Goal: Information Seeking & Learning: Learn about a topic

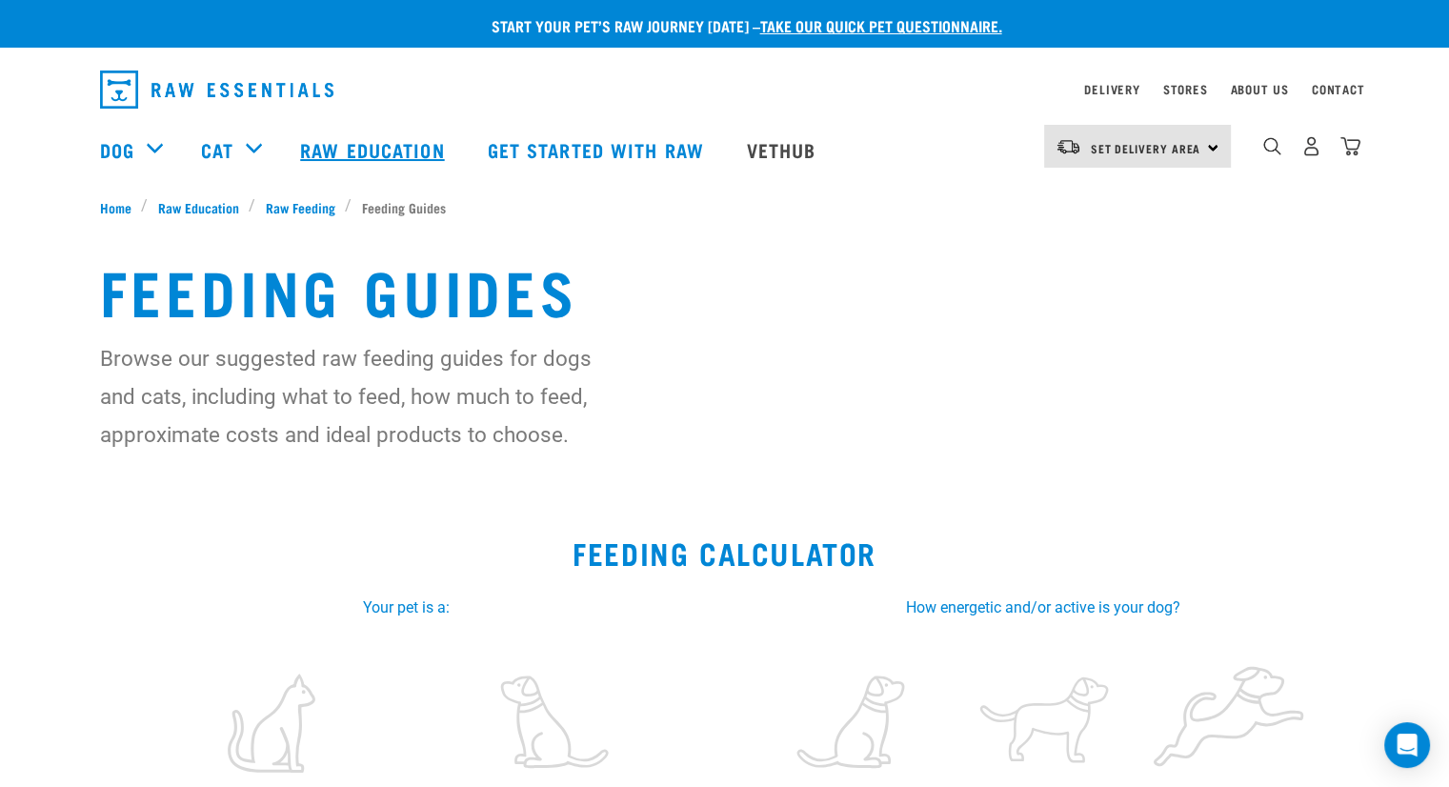
click at [431, 139] on link "Raw Education" at bounding box center [374, 149] width 187 height 76
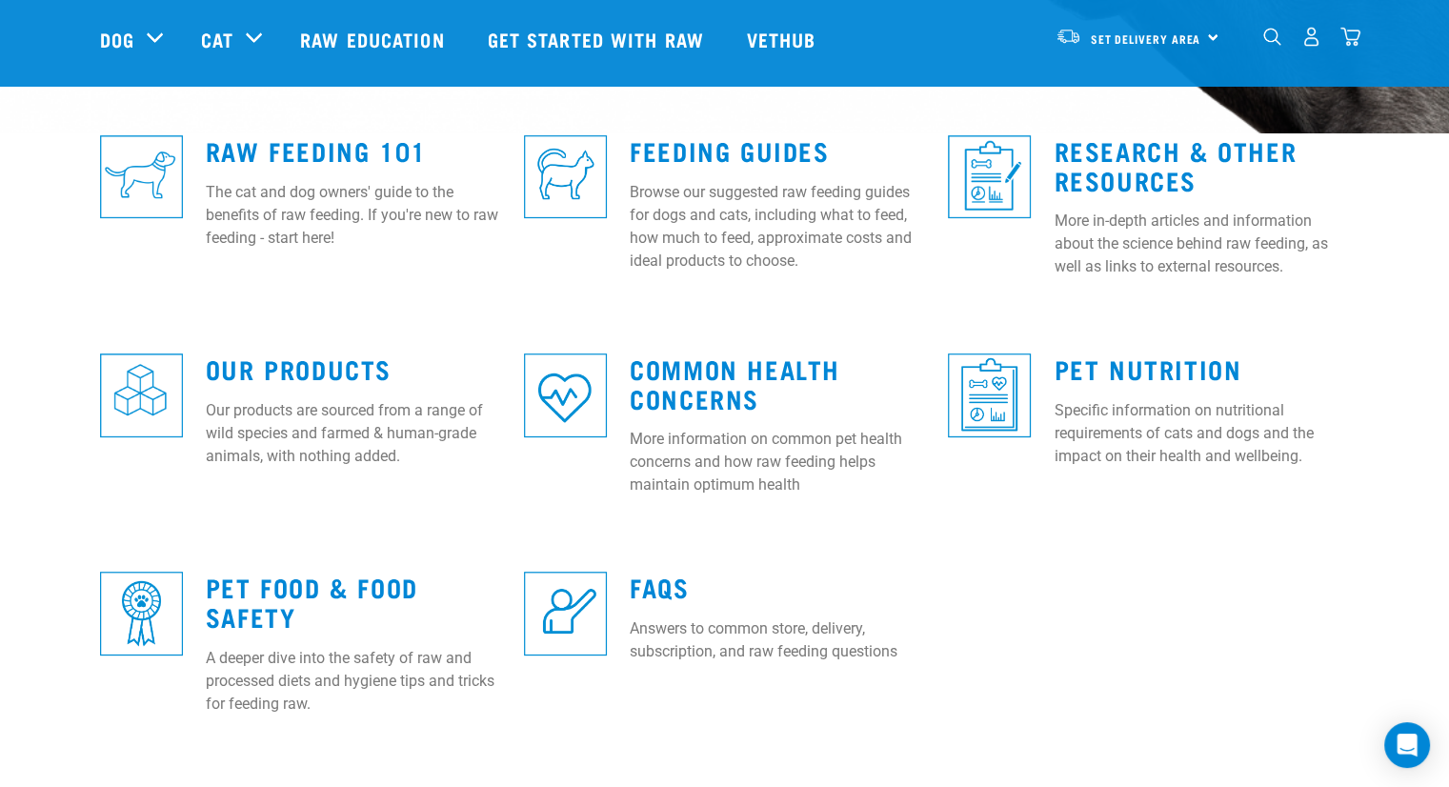
scroll to position [554, 0]
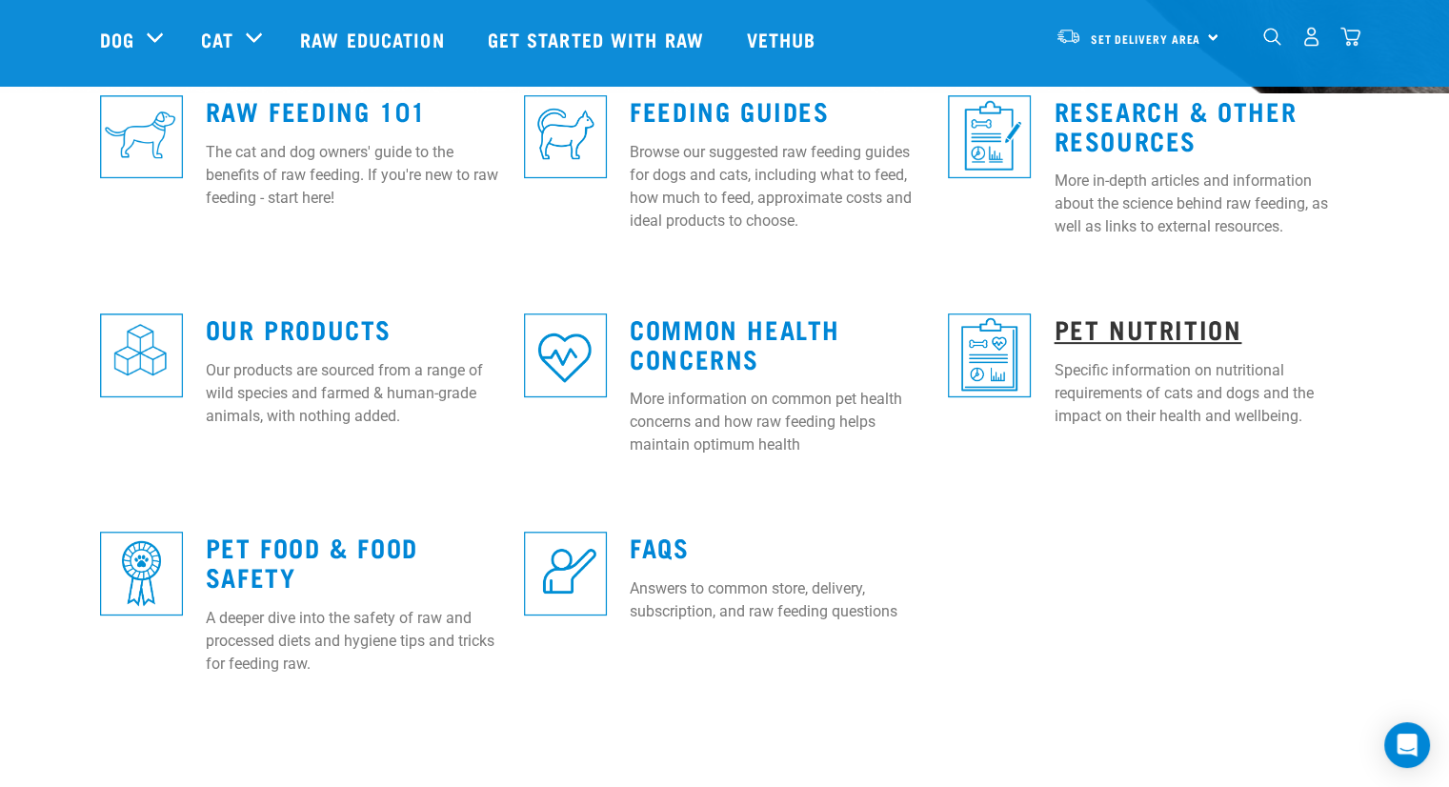
click at [1223, 324] on link "Pet Nutrition" at bounding box center [1148, 328] width 188 height 14
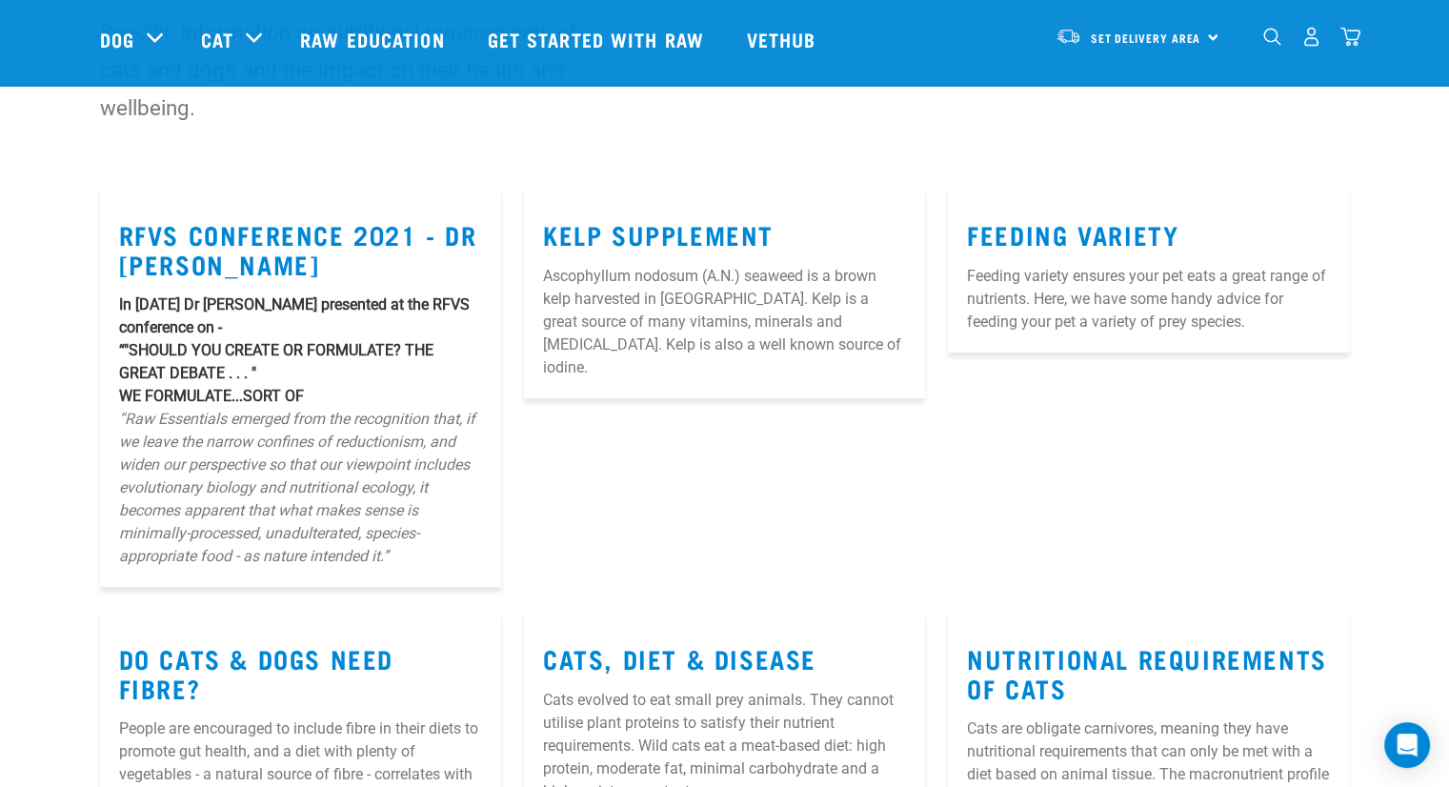
scroll to position [175, 0]
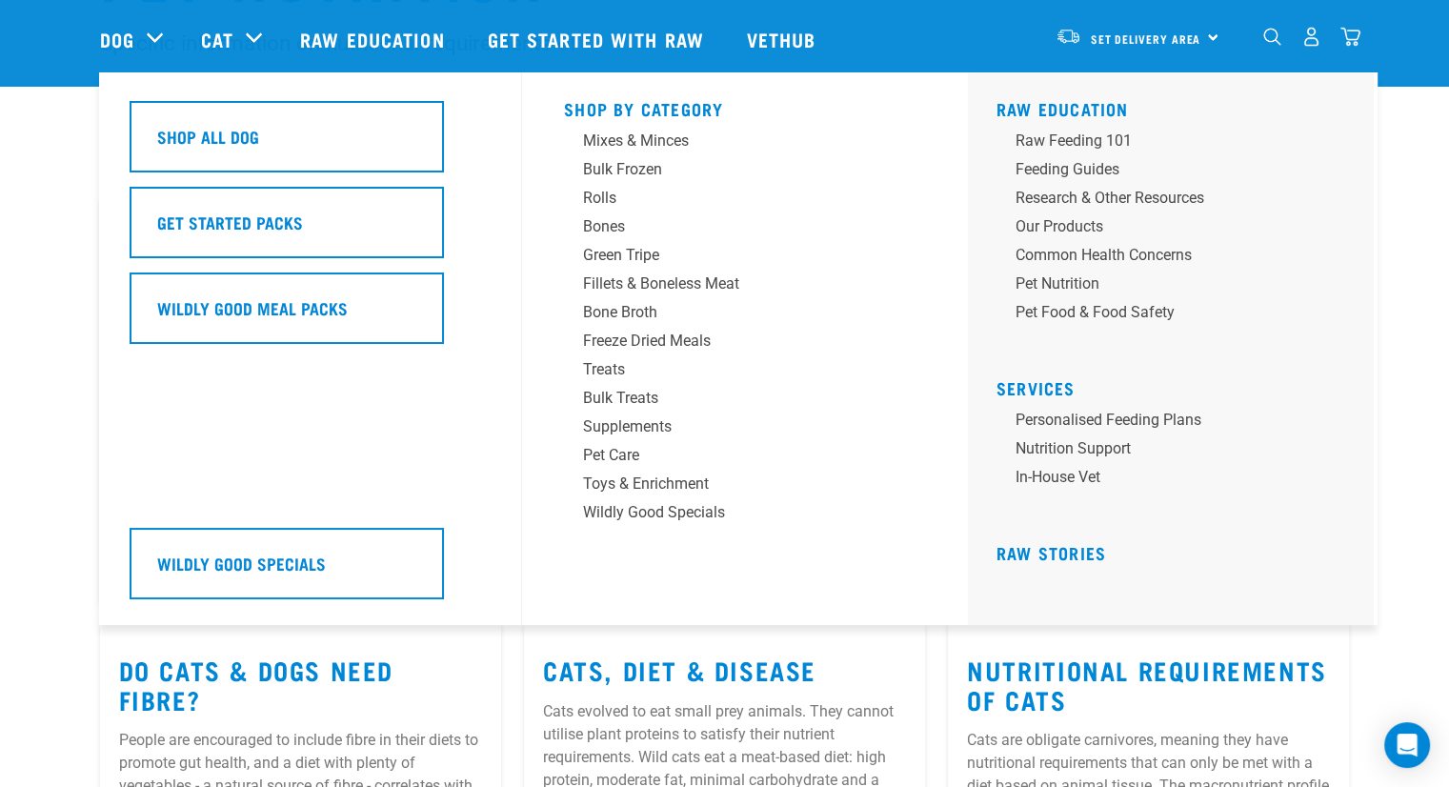
click at [149, 39] on div "Dog" at bounding box center [141, 39] width 82 height 76
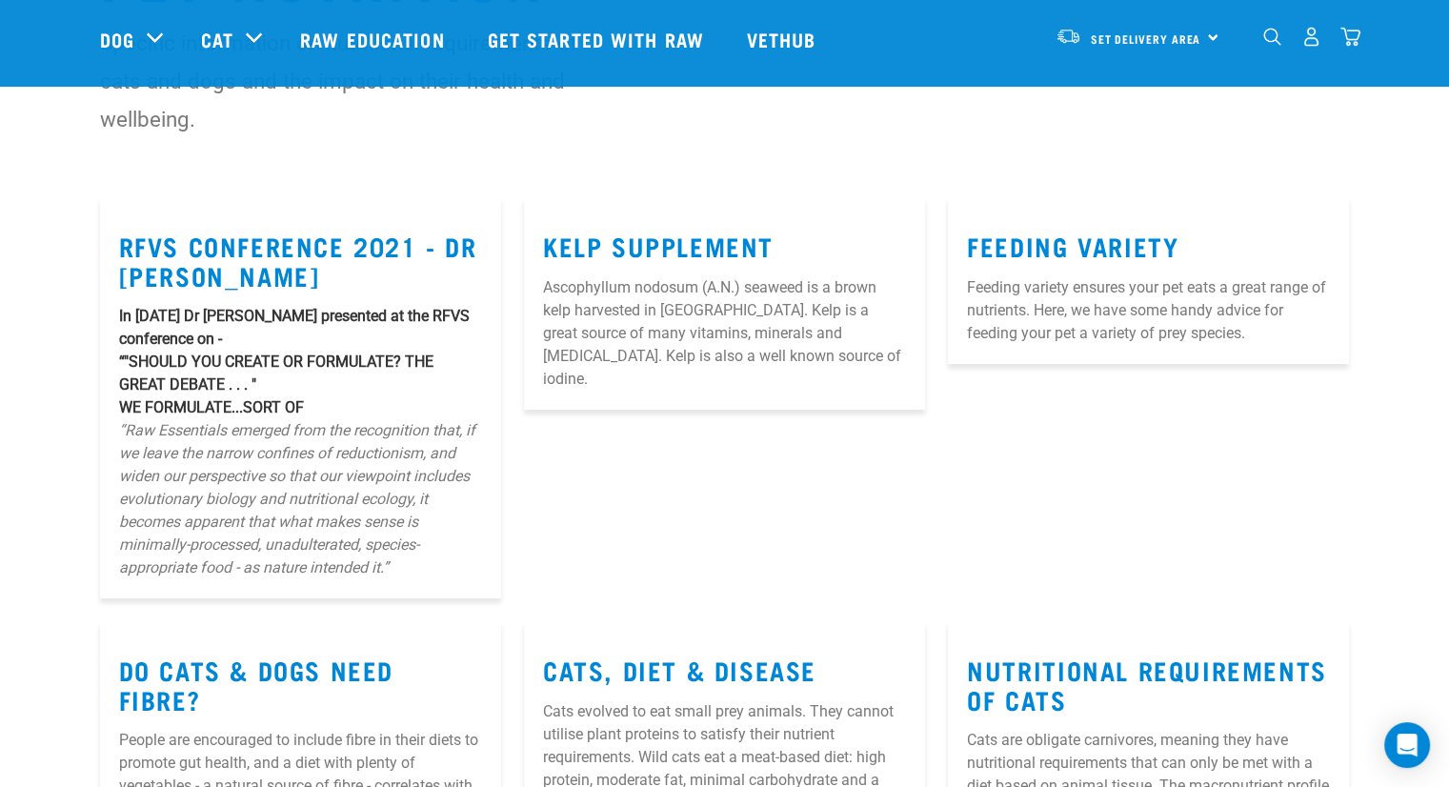
scroll to position [0, 0]
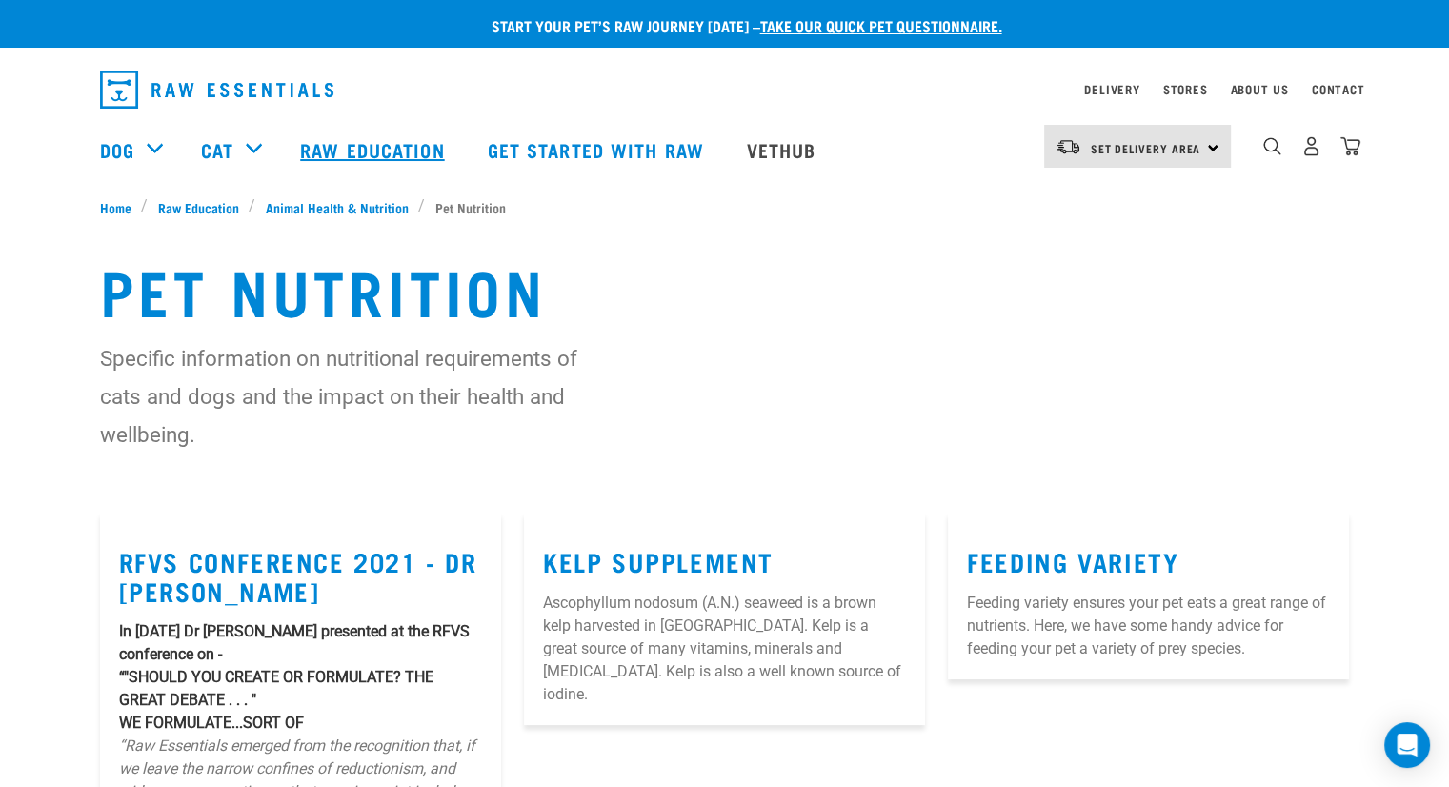
click at [419, 145] on link "Raw Education" at bounding box center [374, 149] width 187 height 76
click at [793, 145] on link "Vethub" at bounding box center [784, 149] width 112 height 76
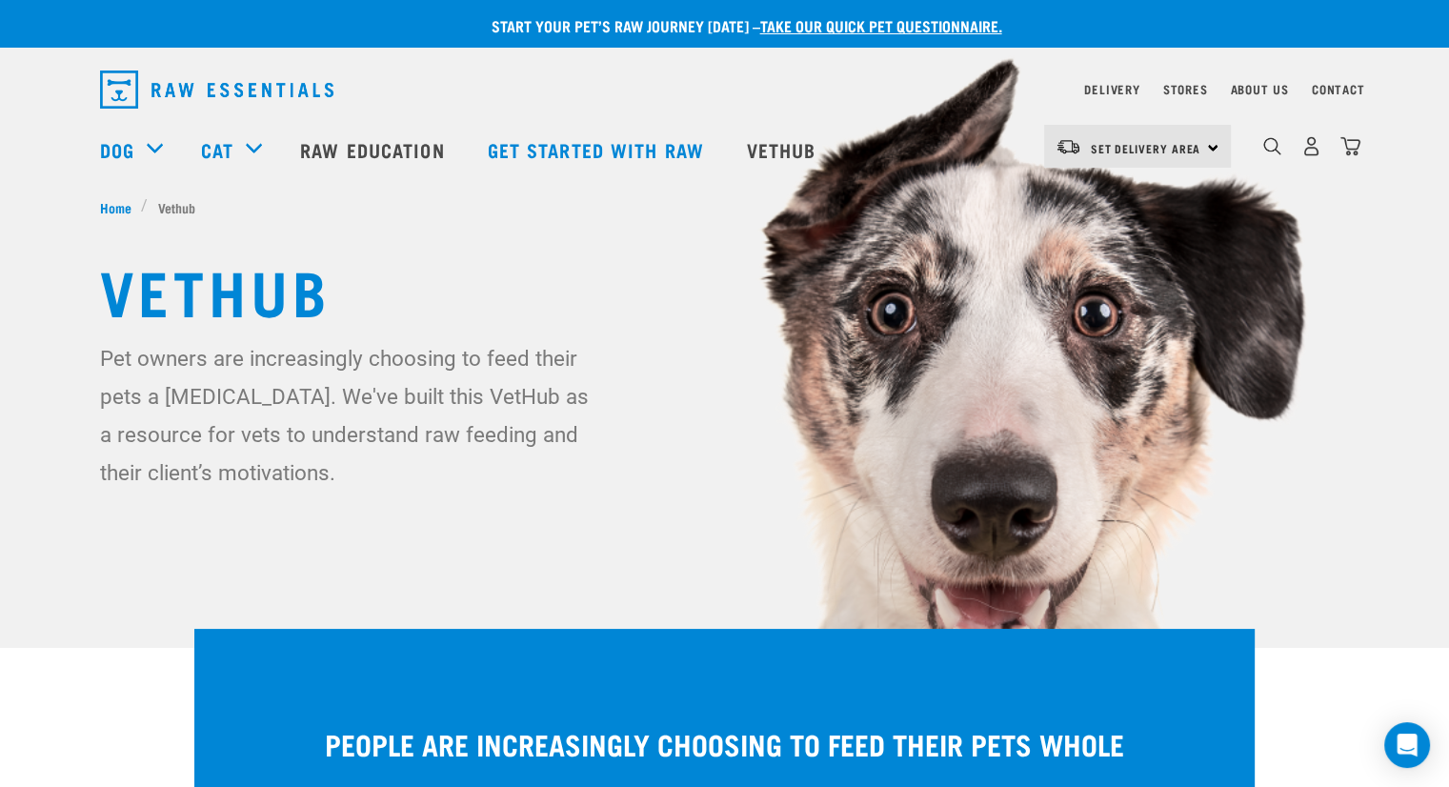
drag, startPoint x: 1454, startPoint y: 39, endPoint x: 1433, endPoint y: 1, distance: 43.5
click at [578, 146] on link "Get started with Raw" at bounding box center [598, 149] width 259 height 76
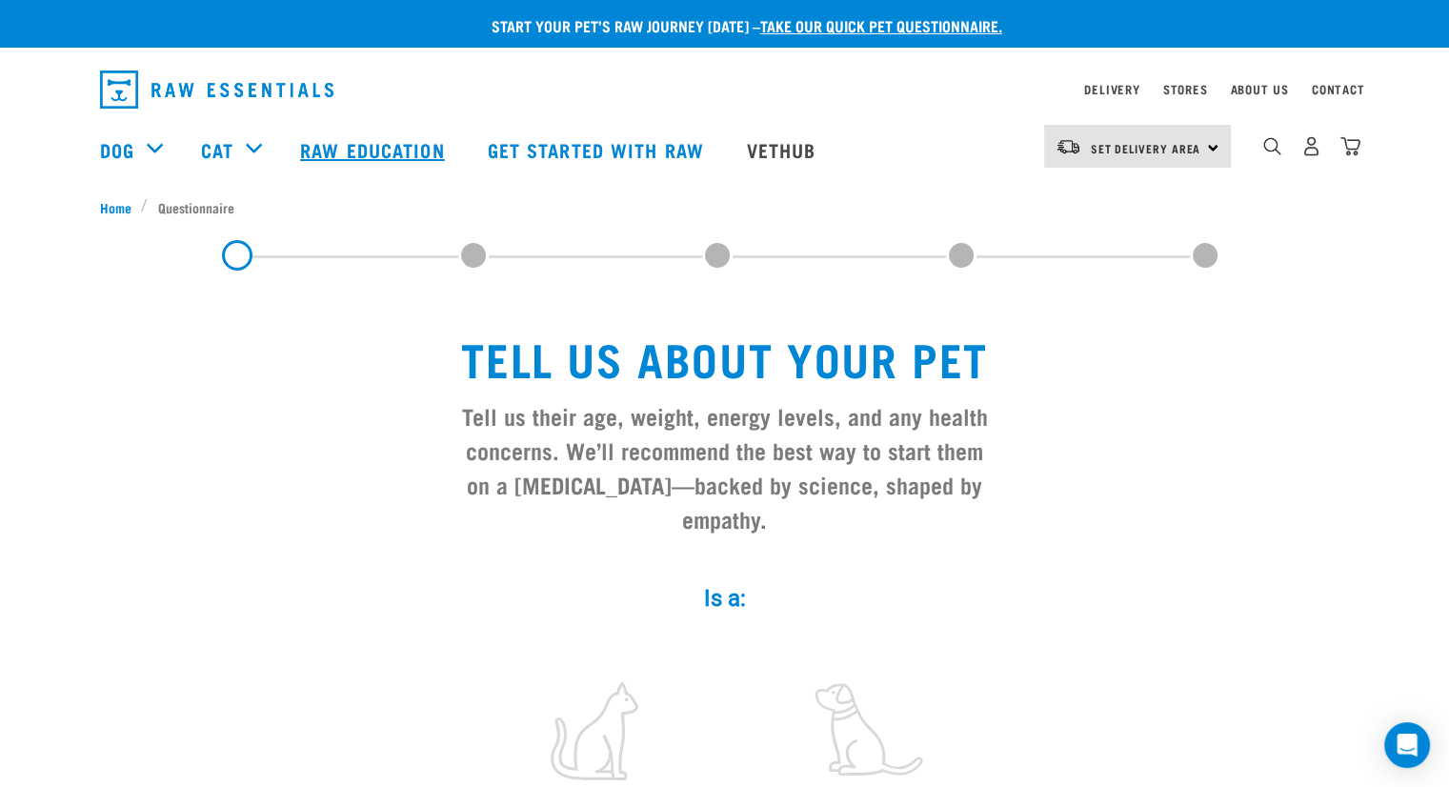
click at [418, 142] on link "Raw Education" at bounding box center [374, 149] width 187 height 76
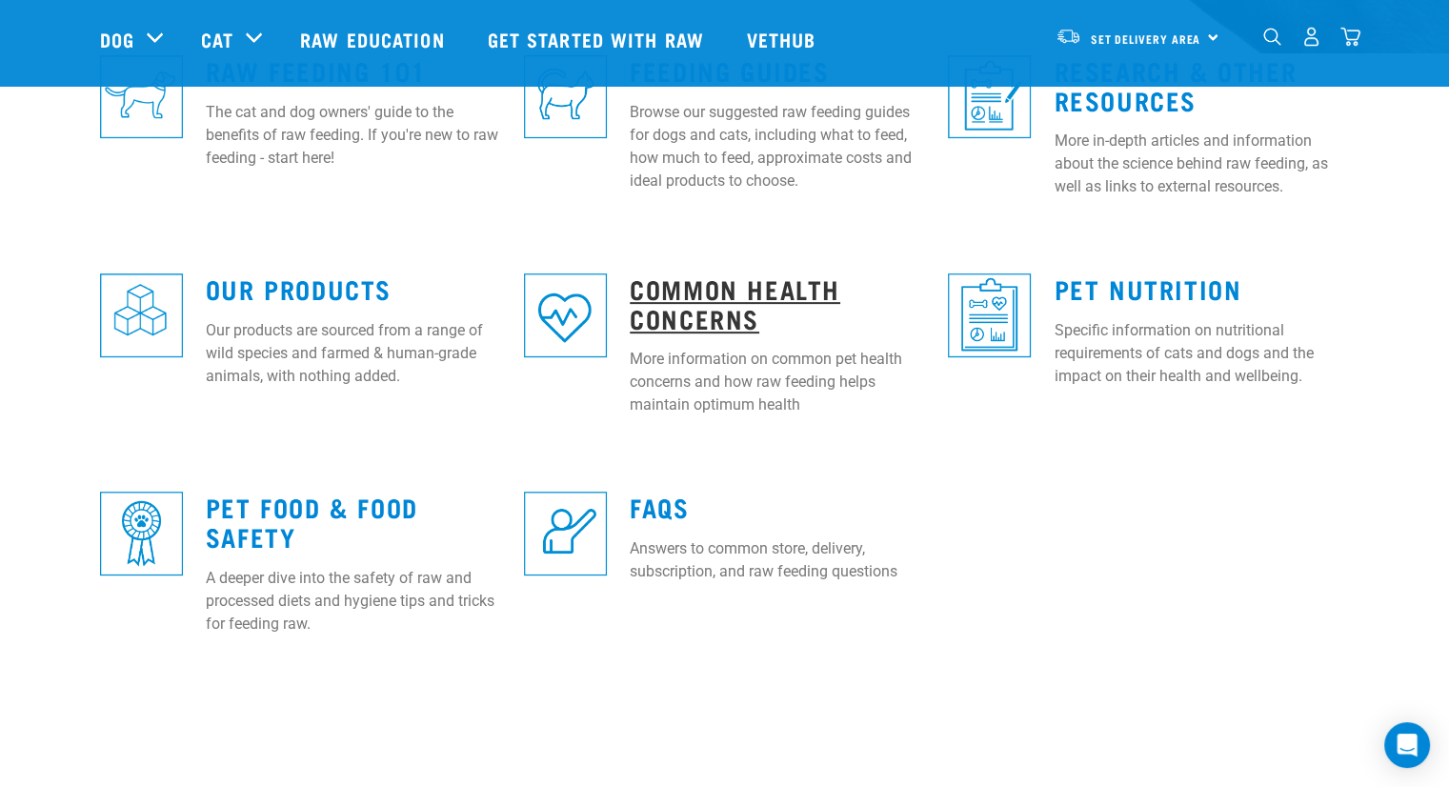
scroll to position [614, 0]
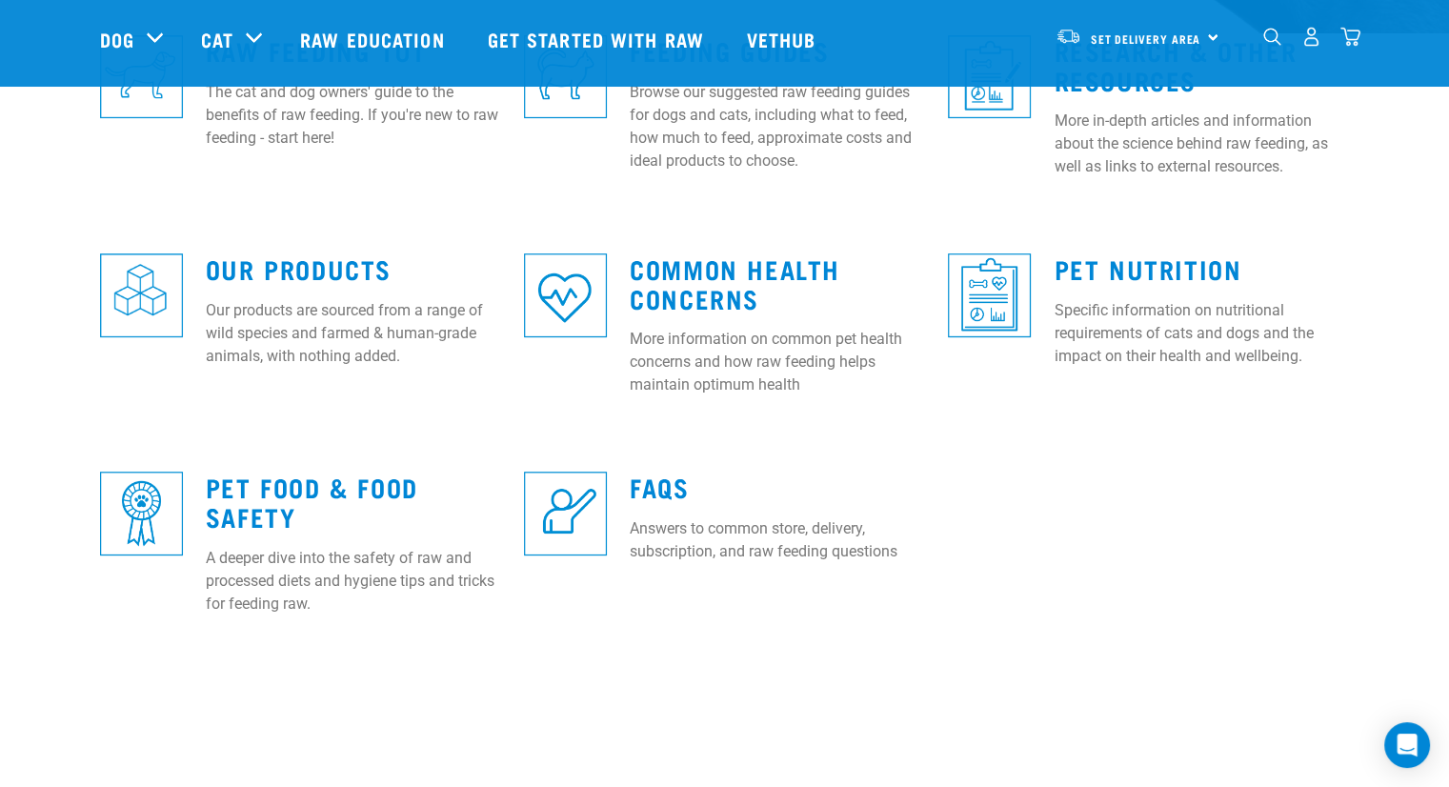
drag, startPoint x: 674, startPoint y: 300, endPoint x: 1360, endPoint y: 504, distance: 715.5
click at [1360, 504] on div "Raw Feeding 101 The cat and dog owners' guide to the benefits of raw feeding. I…" at bounding box center [725, 337] width 1280 height 655
click at [827, 261] on link "Common Health Concerns" at bounding box center [735, 283] width 211 height 44
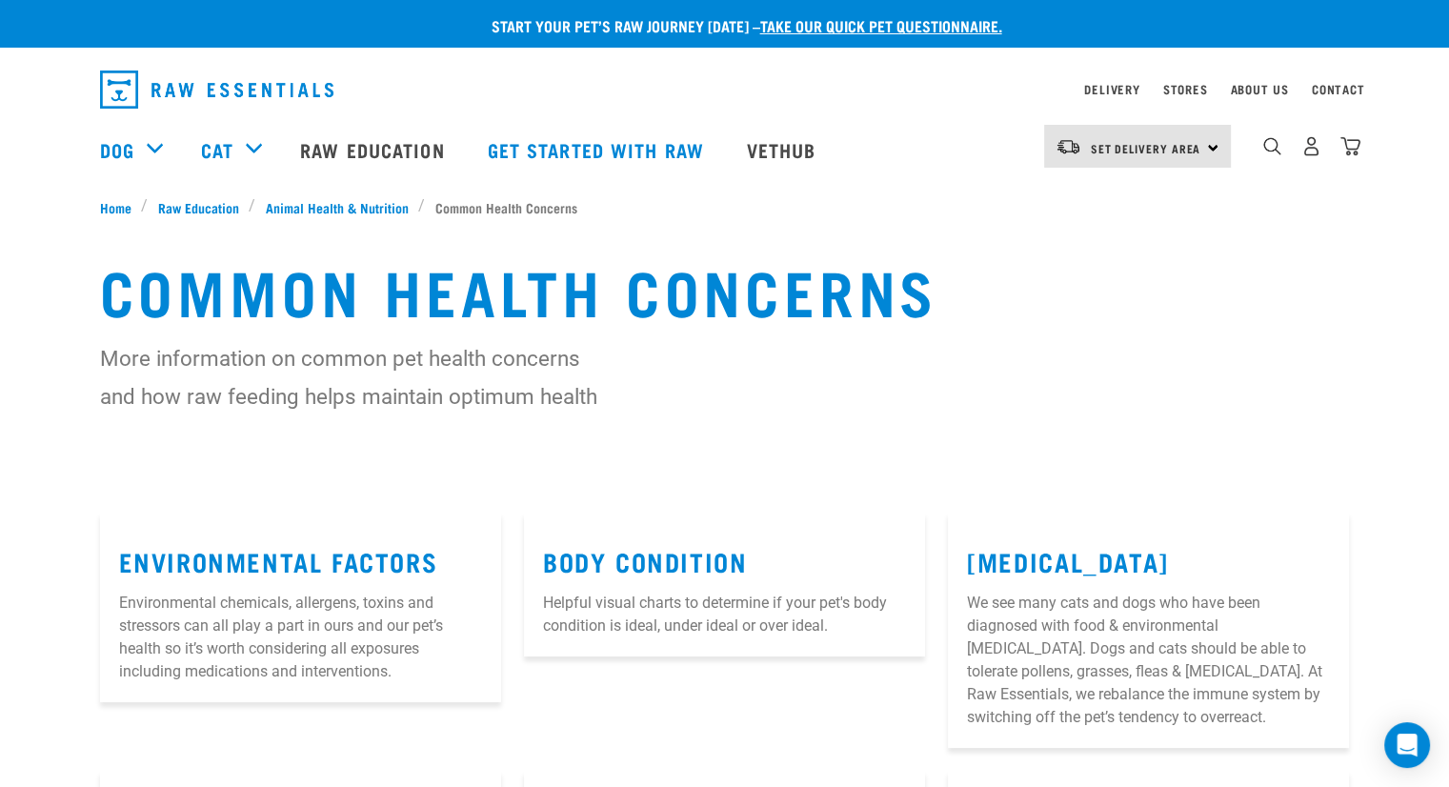
click at [827, 256] on h1 "Common Health Concerns" at bounding box center [725, 289] width 1250 height 69
